Goal: Information Seeking & Learning: Learn about a topic

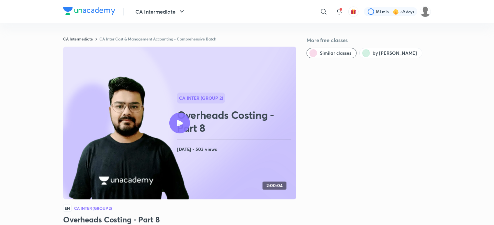
click at [91, 13] on img at bounding box center [89, 11] width 52 height 8
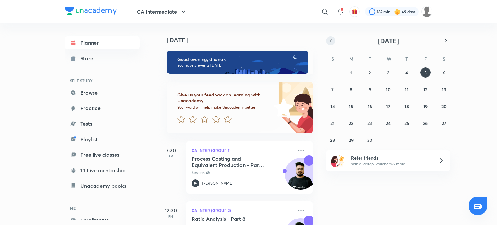
click at [330, 40] on icon "button" at bounding box center [330, 41] width 5 height 6
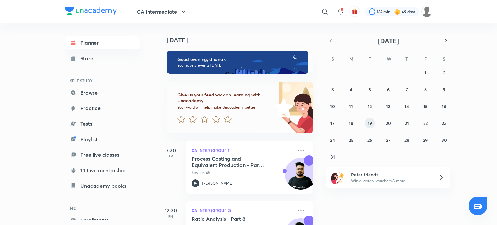
click at [372, 120] on abbr "19" at bounding box center [370, 123] width 5 height 6
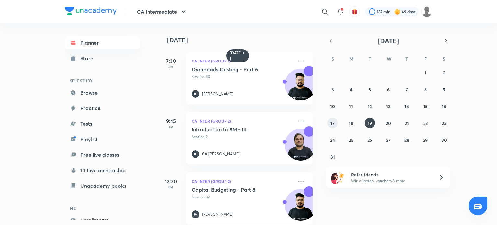
click at [333, 125] on abbr "17" at bounding box center [332, 123] width 4 height 6
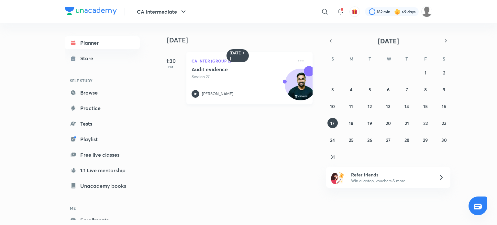
click at [196, 93] on icon at bounding box center [196, 94] width 8 height 8
